Goal: Information Seeking & Learning: Find specific fact

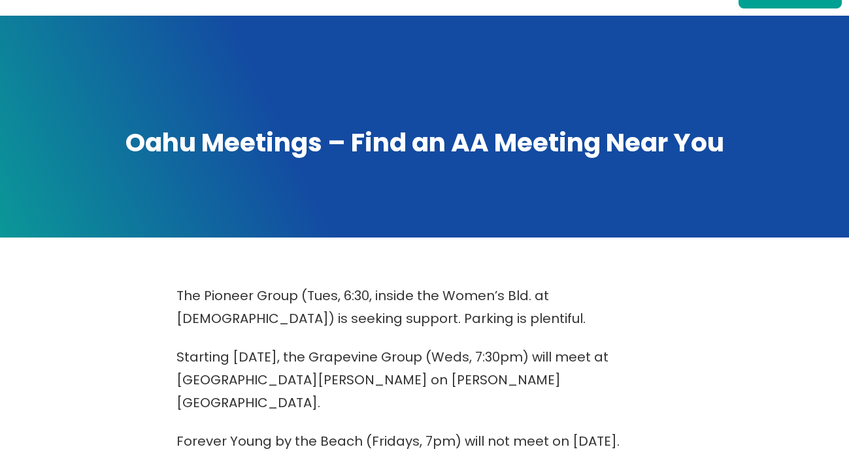
scroll to position [79, 0]
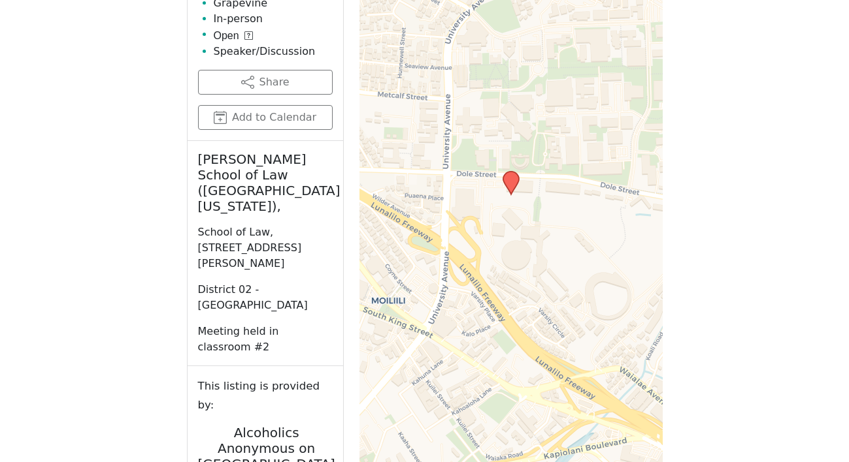
scroll to position [905, 0]
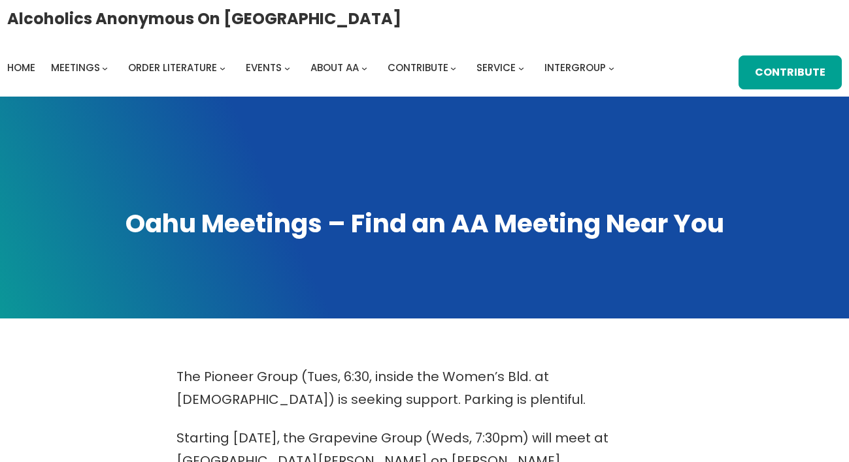
scroll to position [673, 0]
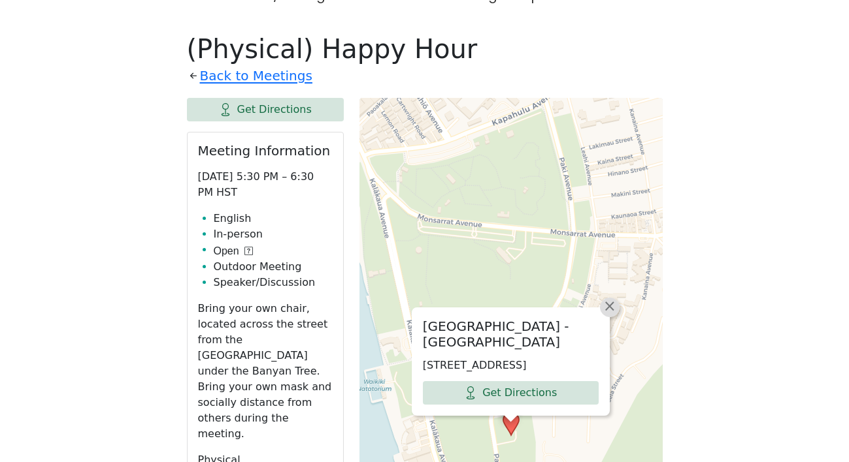
click at [609, 299] on span "×" at bounding box center [609, 307] width 13 height 16
